Goal: Transaction & Acquisition: Purchase product/service

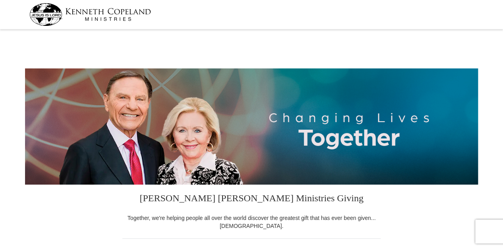
select select "IL"
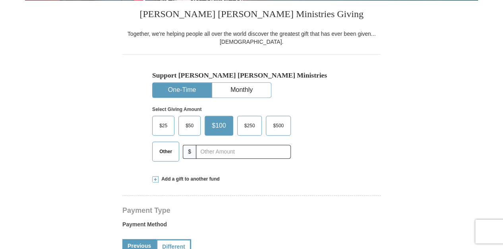
scroll to position [186, 0]
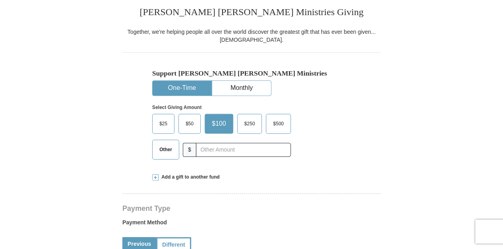
click at [167, 148] on span "Other" at bounding box center [165, 149] width 21 height 12
click at [0, 0] on input "Other" at bounding box center [0, 0] width 0 height 0
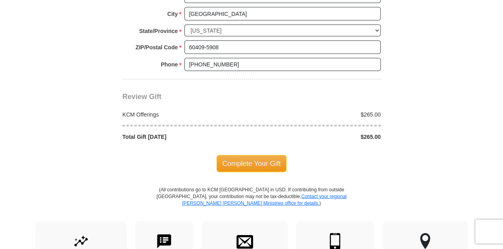
scroll to position [668, 0]
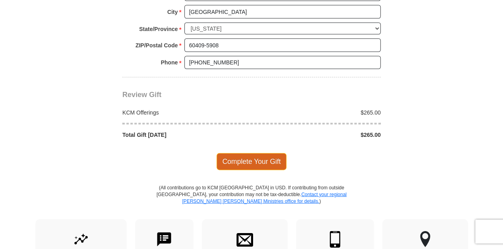
type input "265.00"
click at [269, 159] on span "Complete Your Gift" at bounding box center [251, 161] width 70 height 17
